Goal: Task Accomplishment & Management: Manage account settings

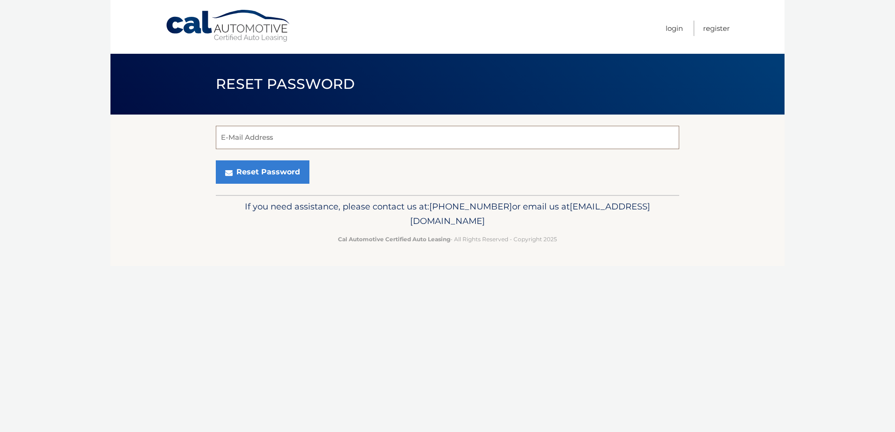
click at [294, 139] on input "E-Mail Address" at bounding box center [447, 137] width 463 height 23
type input "[EMAIL_ADDRESS][DOMAIN_NAME]"
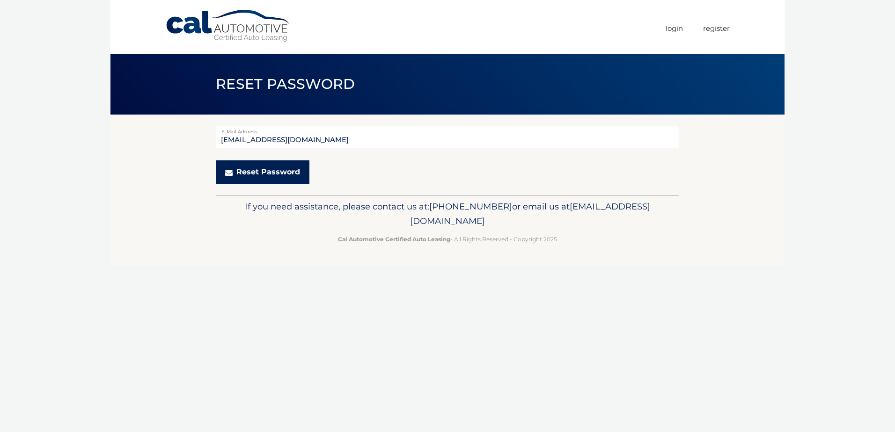
click at [227, 174] on icon "submit" at bounding box center [228, 172] width 7 height 7
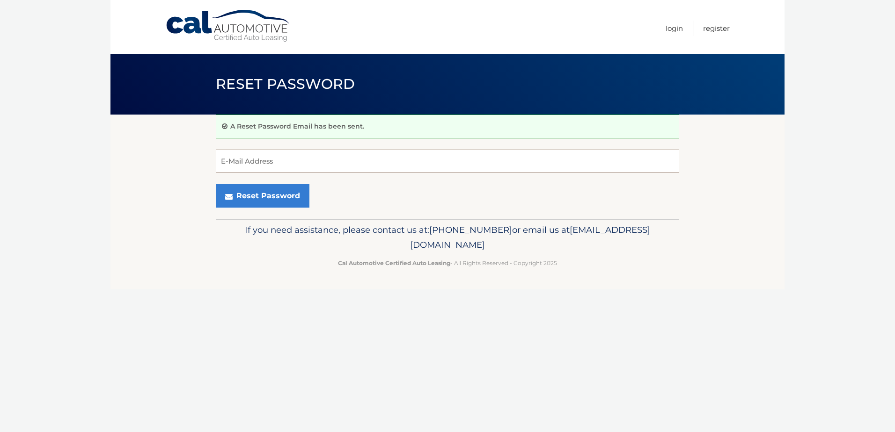
click at [377, 162] on input "E-Mail Address" at bounding box center [447, 161] width 463 height 23
click at [674, 29] on link "Login" at bounding box center [674, 28] width 17 height 15
